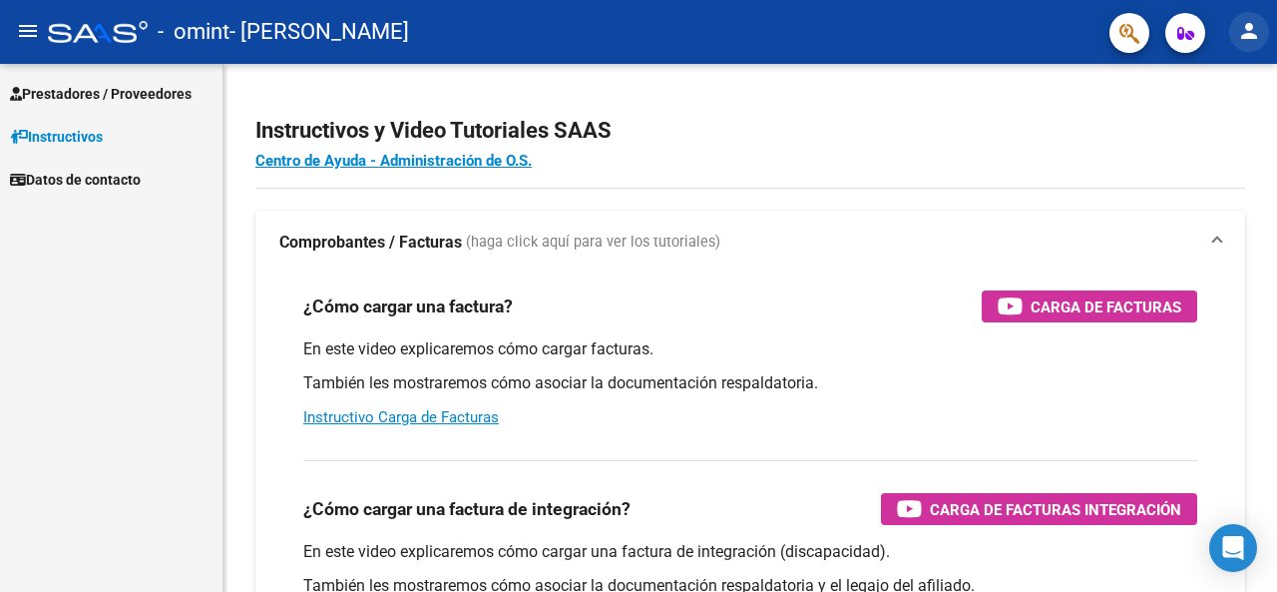
click at [637, 30] on mat-icon "person" at bounding box center [1249, 31] width 24 height 24
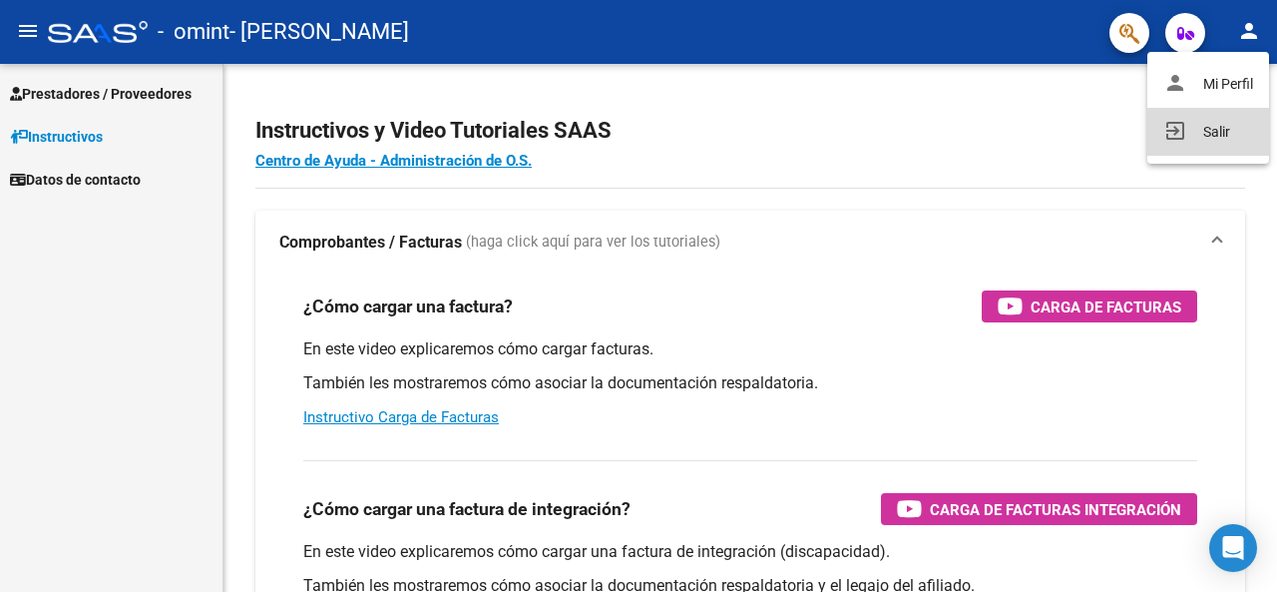
click at [637, 135] on button "exit_to_app Salir" at bounding box center [1208, 132] width 122 height 48
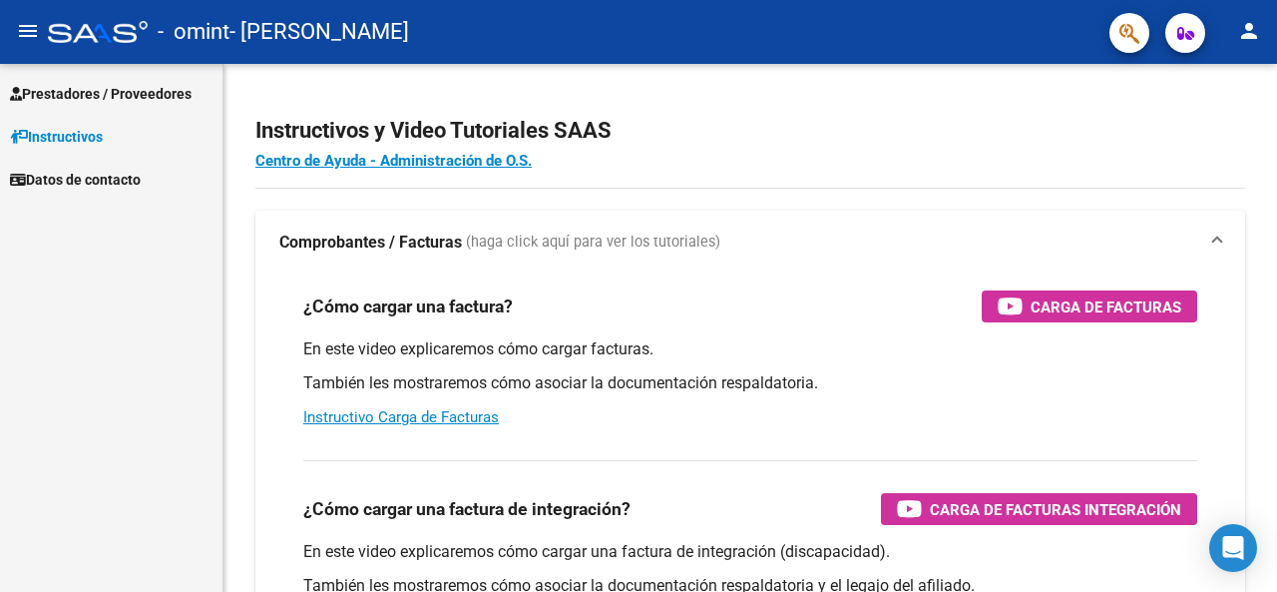
scroll to position [59, 0]
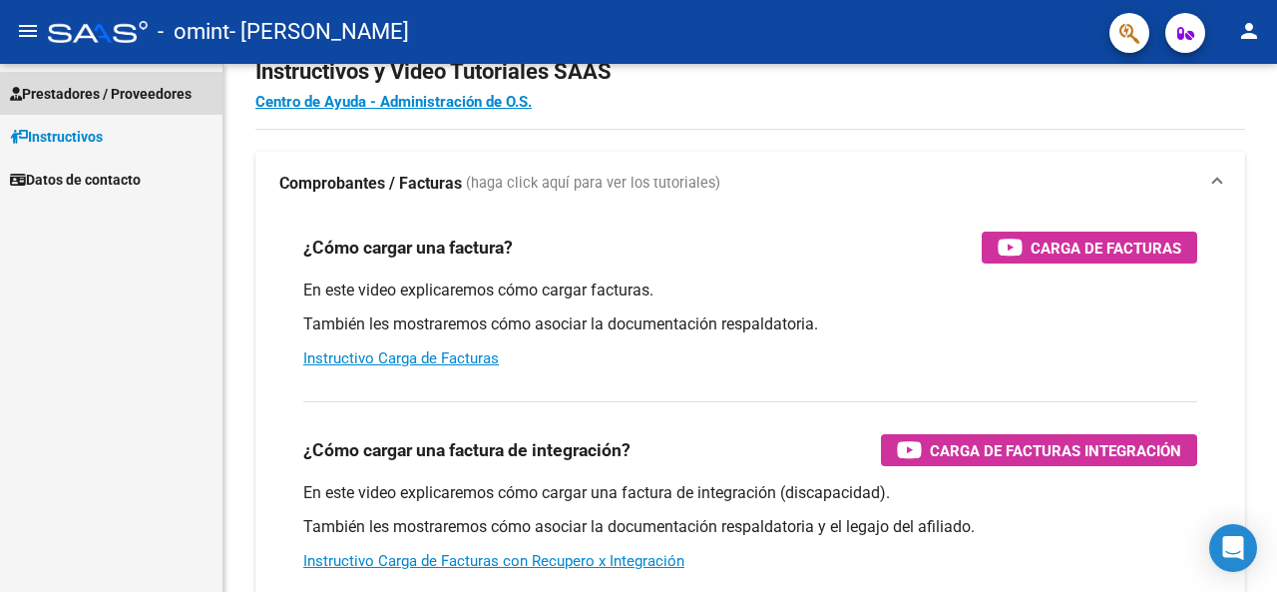
click at [135, 97] on span "Prestadores / Proveedores" at bounding box center [101, 94] width 182 height 22
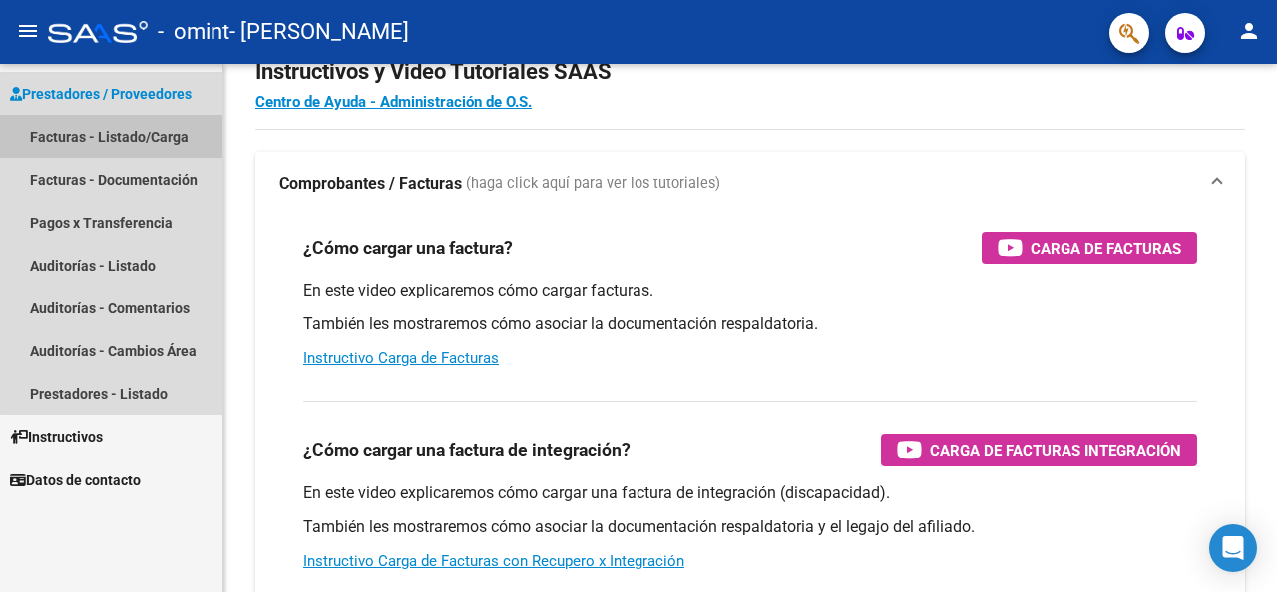
click at [171, 117] on link "Facturas - Listado/Carga" at bounding box center [111, 136] width 223 height 43
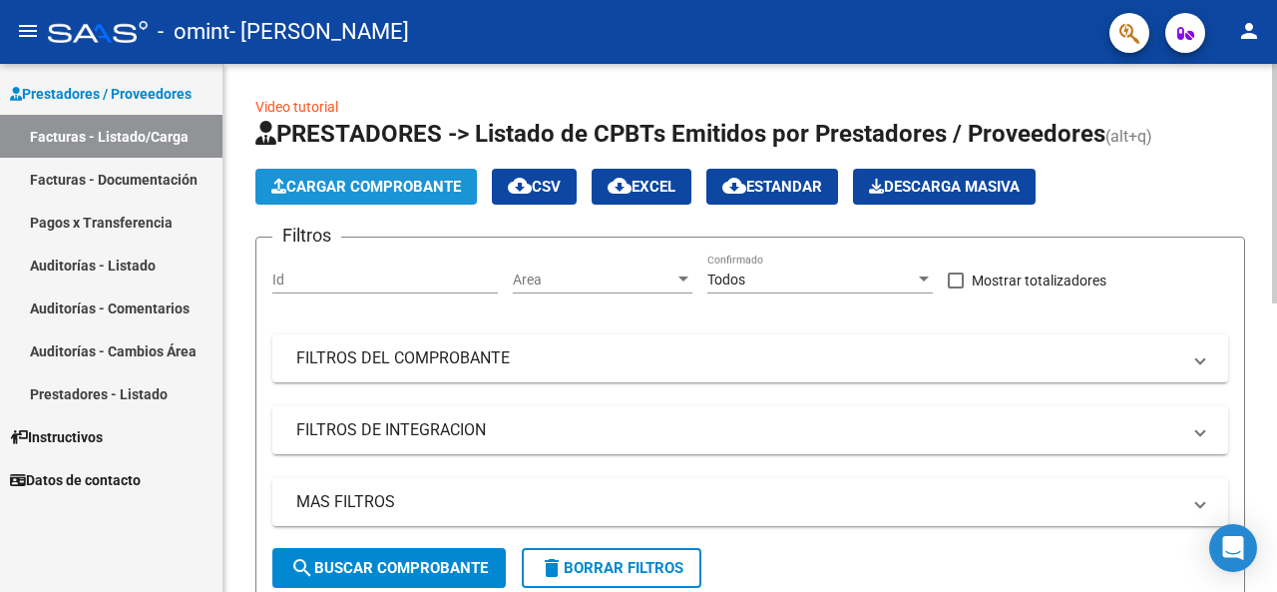
click at [340, 193] on span "Cargar Comprobante" at bounding box center [366, 187] width 190 height 18
